Goal: Task Accomplishment & Management: Use online tool/utility

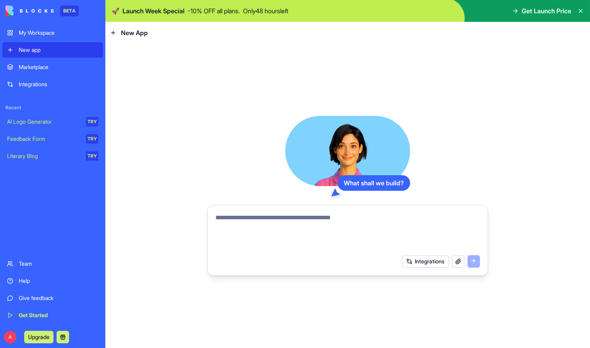
click at [320, 224] on textarea at bounding box center [347, 231] width 265 height 37
type textarea "**********"
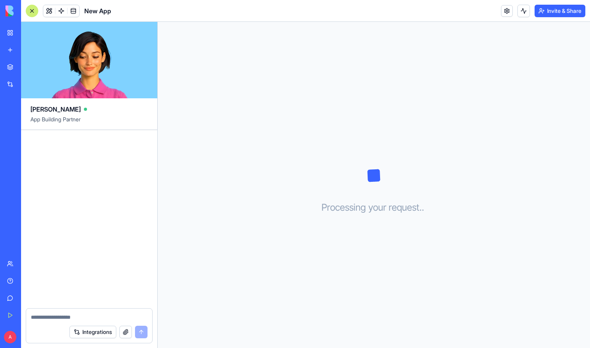
click at [17, 45] on link "New app" at bounding box center [17, 50] width 31 height 16
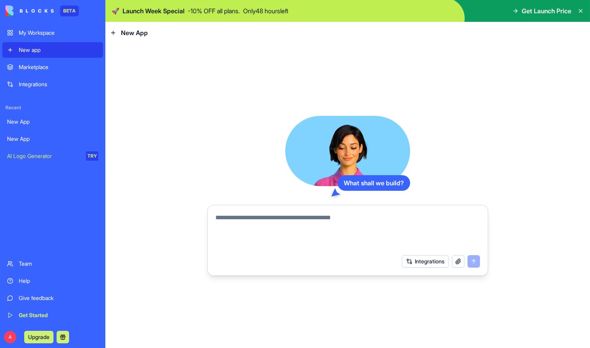
click at [312, 216] on textarea at bounding box center [347, 231] width 265 height 37
type textarea "*********"
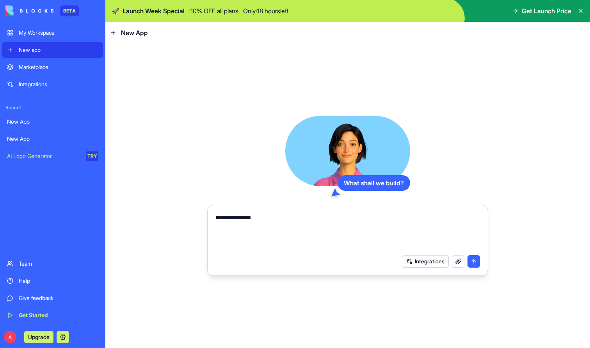
type textarea "**********"
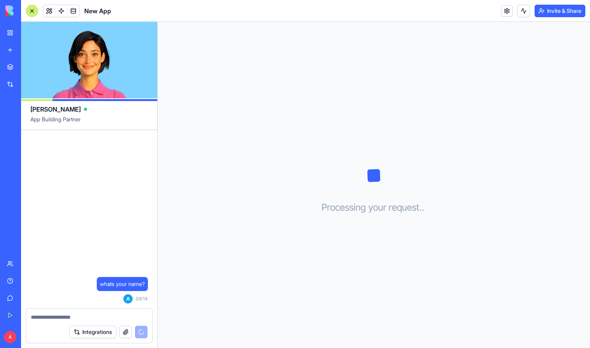
click at [14, 51] on link "New app" at bounding box center [17, 50] width 31 height 16
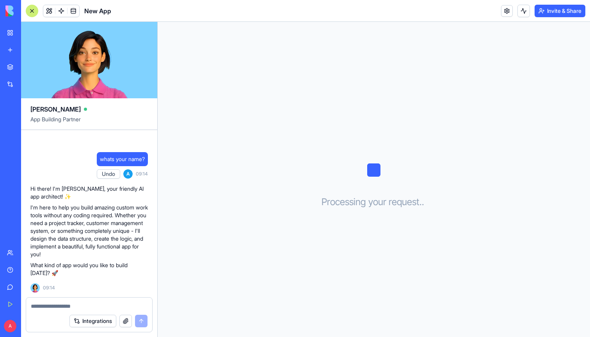
click at [7, 27] on link "My Workspace" at bounding box center [17, 33] width 31 height 16
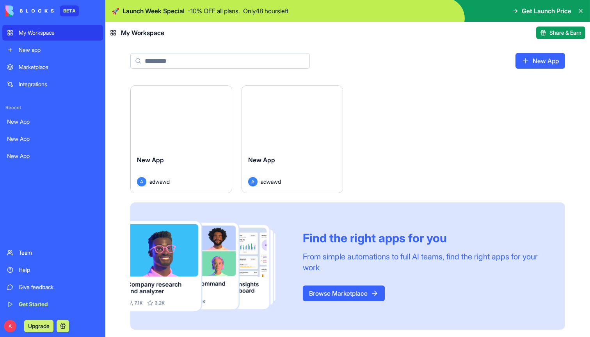
scroll to position [232, 0]
click at [316, 162] on div "New App" at bounding box center [292, 167] width 89 height 22
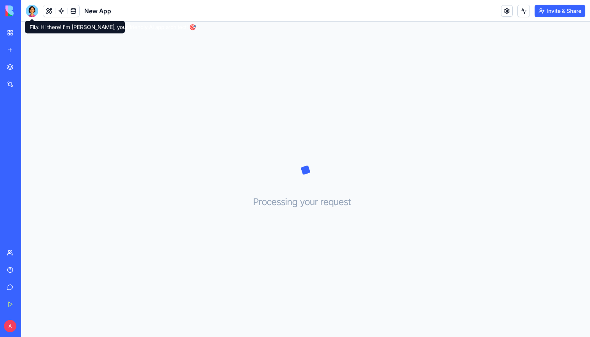
click at [35, 16] on div at bounding box center [32, 11] width 12 height 12
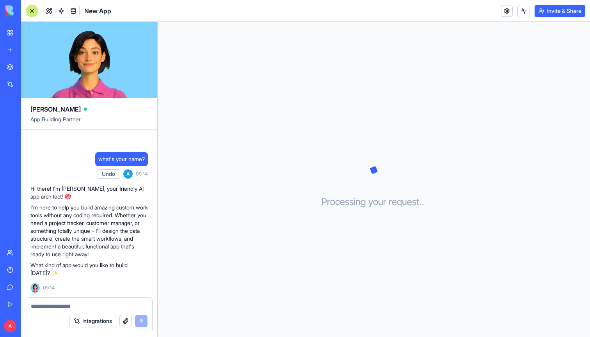
click at [15, 28] on link "My Workspace" at bounding box center [17, 33] width 31 height 16
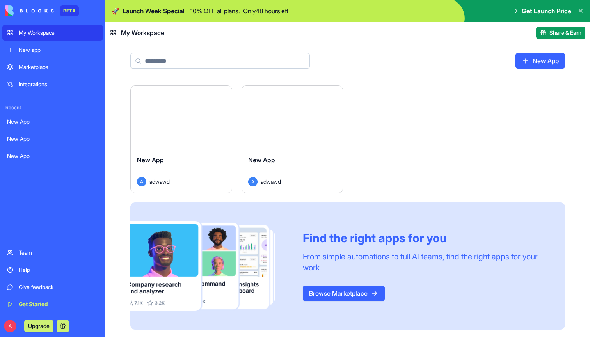
scroll to position [232, 0]
click at [196, 125] on button "Launch" at bounding box center [181, 118] width 59 height 16
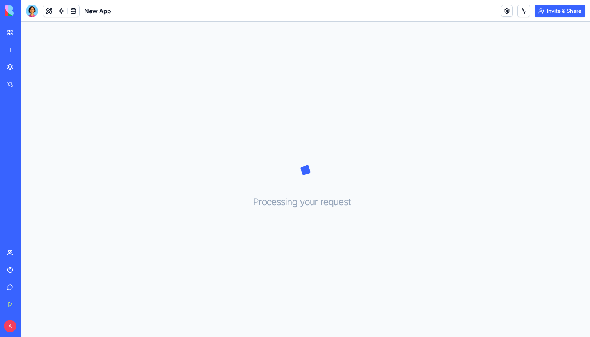
click at [28, 15] on div at bounding box center [32, 11] width 12 height 12
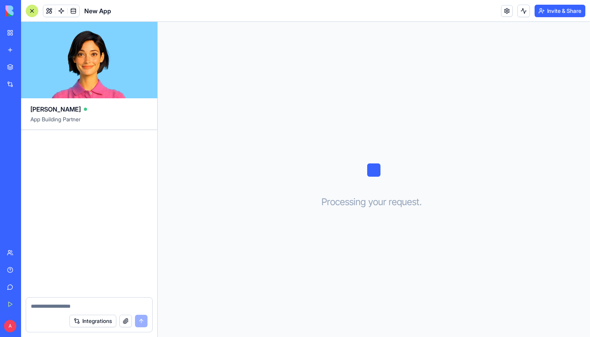
click at [239, 74] on div "Processing your request . . ." at bounding box center [374, 179] width 432 height 315
click at [15, 53] on link "New app" at bounding box center [17, 50] width 31 height 16
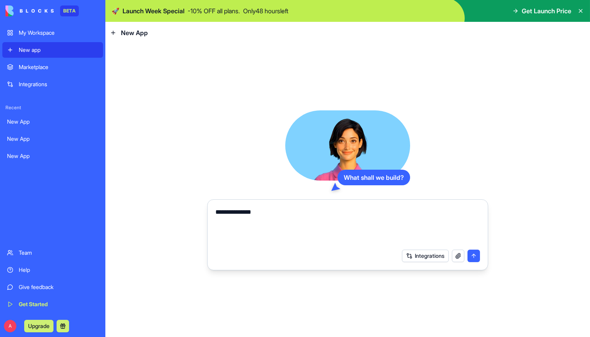
type textarea "**********"
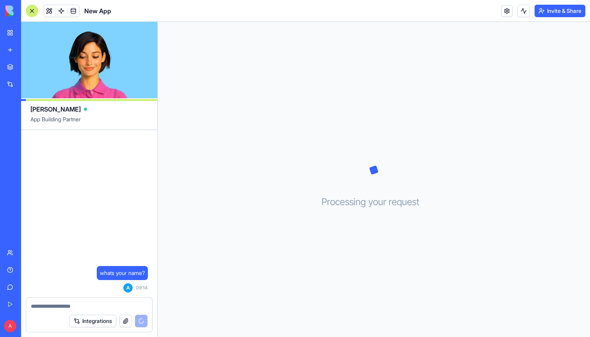
click at [14, 53] on link "New app" at bounding box center [17, 50] width 31 height 16
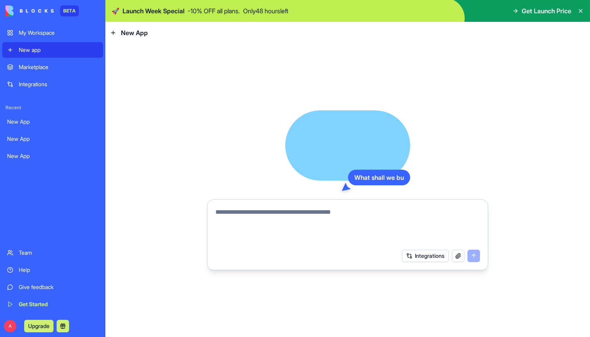
click at [379, 227] on textarea at bounding box center [347, 226] width 265 height 37
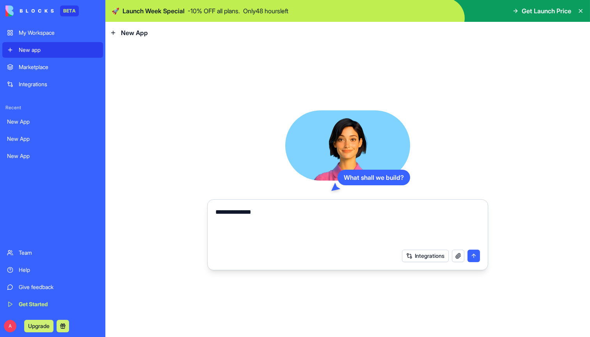
type textarea "**********"
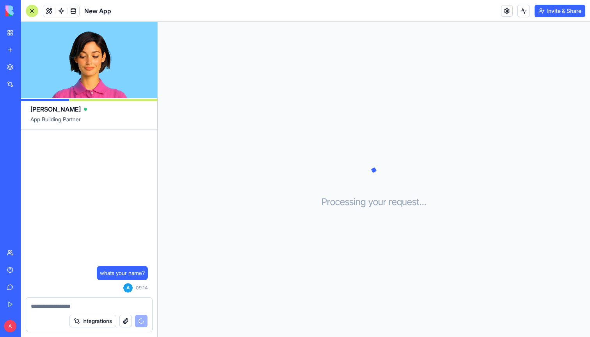
click at [13, 53] on link "New app" at bounding box center [17, 50] width 31 height 16
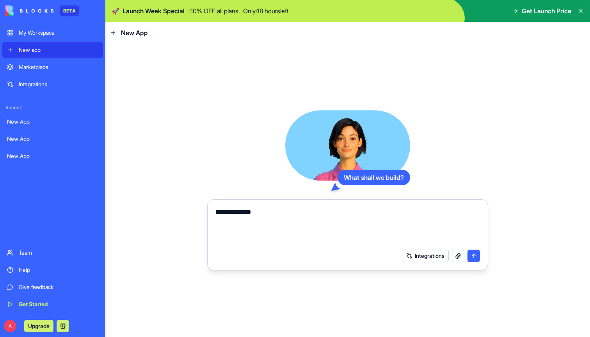
type textarea "**********"
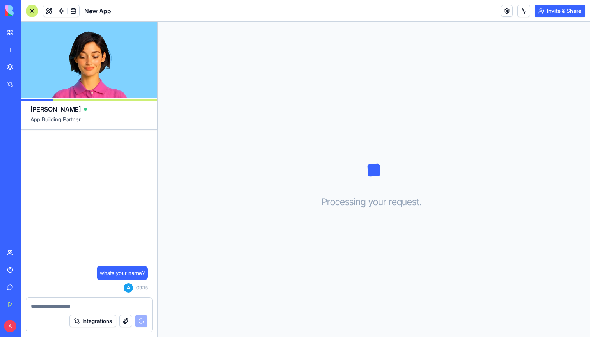
click at [15, 48] on link "New app" at bounding box center [17, 50] width 31 height 16
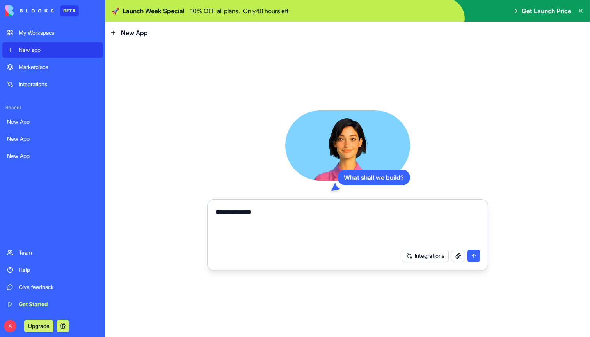
type textarea "**********"
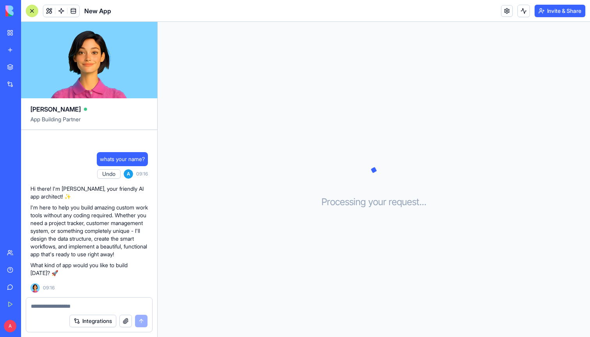
click at [23, 34] on div "My Workspace" at bounding box center [24, 33] width 10 height 8
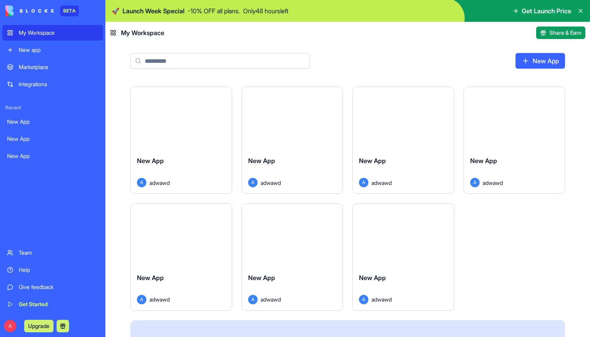
scroll to position [105, 0]
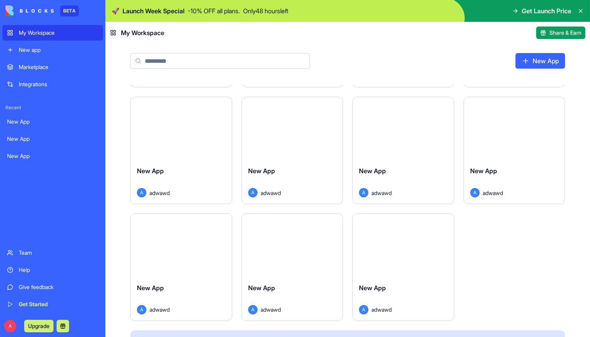
click at [5, 331] on div "A Upgrade" at bounding box center [52, 326] width 101 height 22
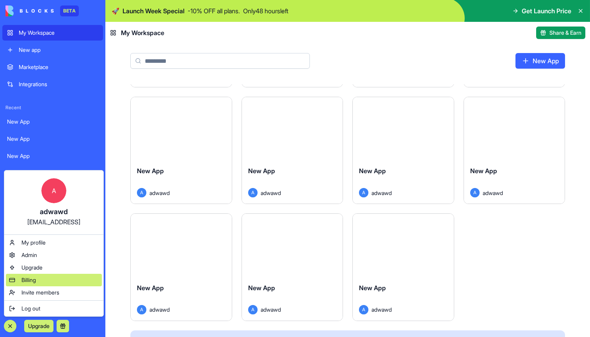
drag, startPoint x: 73, startPoint y: 267, endPoint x: 71, endPoint y: 277, distance: 10.3
click at [71, 277] on div "A adwawd adwawd@srefsrgd.dfg My profile Admin Upgrade Billing Invite members Lo…" at bounding box center [54, 243] width 100 height 147
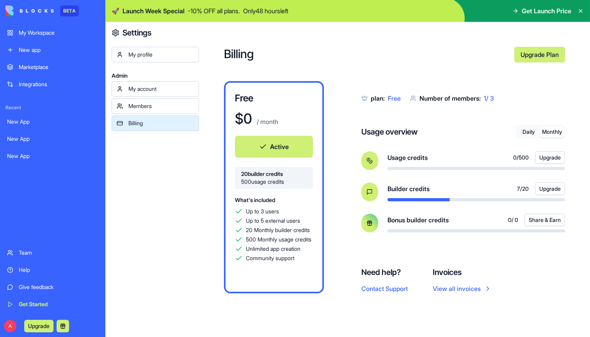
click at [544, 132] on button "Monthly" at bounding box center [552, 131] width 23 height 11
click at [528, 132] on button "Daily" at bounding box center [528, 131] width 23 height 11
click at [142, 93] on link "My account" at bounding box center [155, 89] width 87 height 16
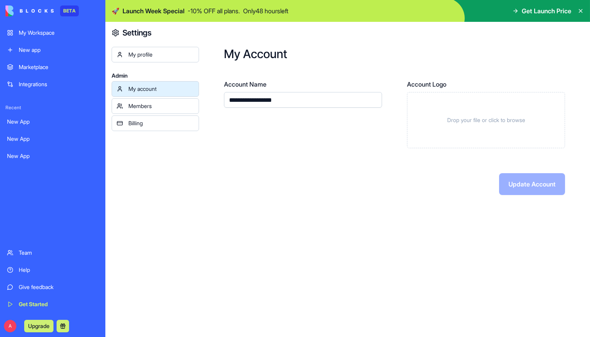
click at [133, 57] on div "My profile" at bounding box center [161, 55] width 66 height 8
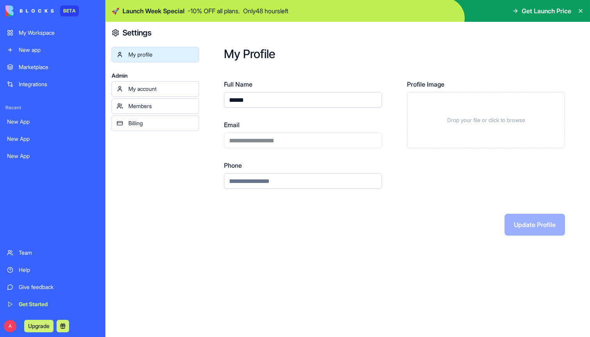
click at [43, 30] on div "My Workspace" at bounding box center [59, 33] width 80 height 8
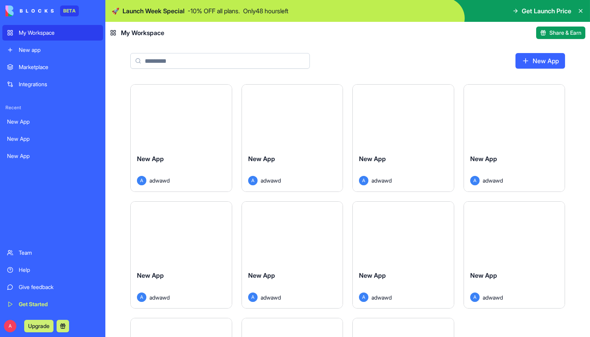
click at [186, 123] on button "Launch" at bounding box center [181, 117] width 59 height 16
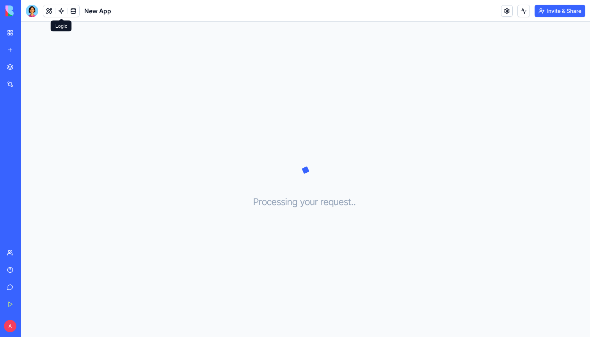
click at [58, 13] on link at bounding box center [61, 11] width 12 height 12
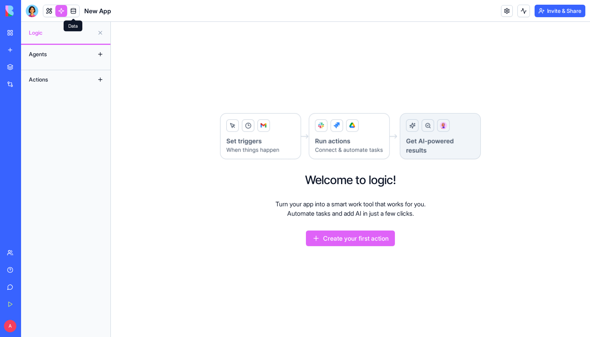
click at [71, 12] on link at bounding box center [74, 11] width 12 height 12
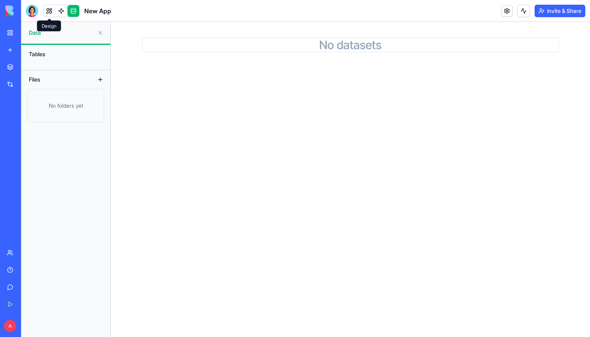
click at [48, 12] on link at bounding box center [49, 11] width 12 height 12
